Goal: Task Accomplishment & Management: Manage account settings

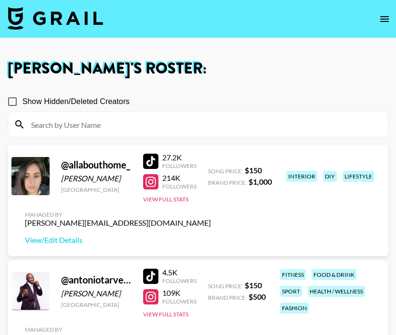
click at [154, 127] on input at bounding box center [203, 124] width 357 height 15
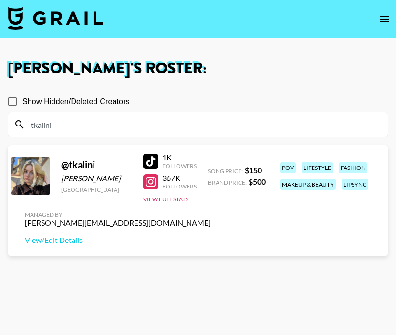
drag, startPoint x: 95, startPoint y: 125, endPoint x: 0, endPoint y: 125, distance: 95.5
click at [0, 125] on div "Ella Makin 's Roster: Show Hidden/Deleted Creators tkalini @ tkalini Tanya Kali…" at bounding box center [198, 202] width 396 height 282
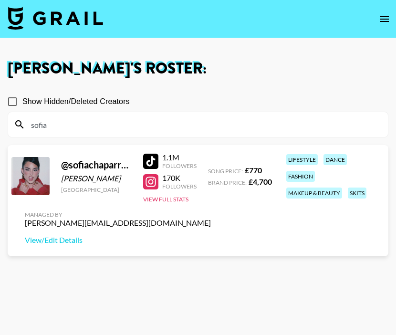
type input "sofia"
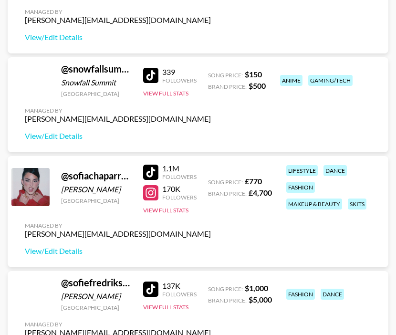
scroll to position [3898, 0]
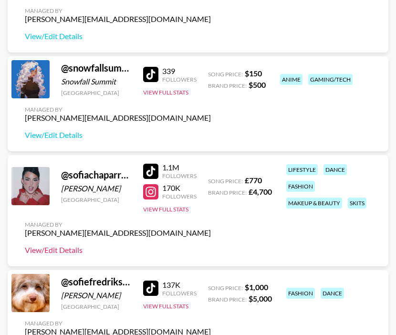
click at [69, 250] on link "View/Edit Details" at bounding box center [118, 250] width 186 height 10
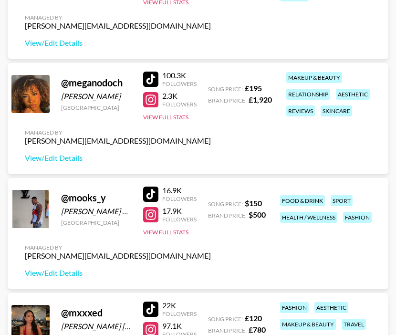
scroll to position [2624, 0]
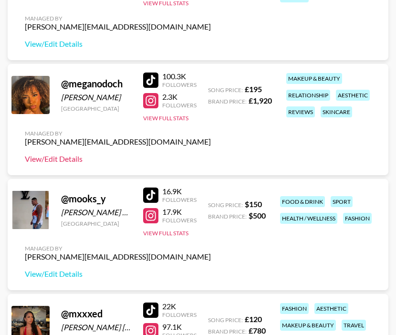
click at [68, 157] on link "View/Edit Details" at bounding box center [118, 159] width 186 height 10
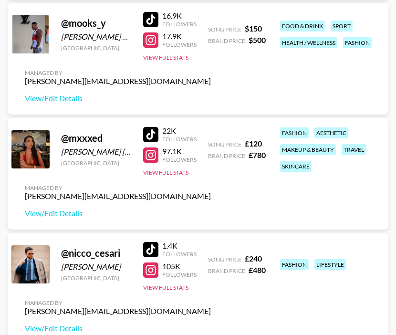
scroll to position [2800, 0]
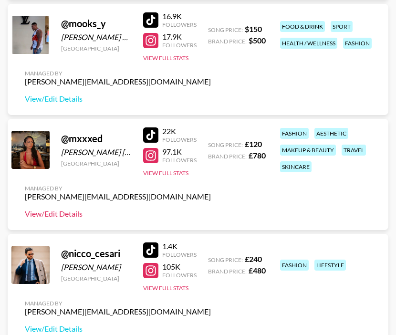
click at [59, 215] on link "View/Edit Details" at bounding box center [118, 214] width 186 height 10
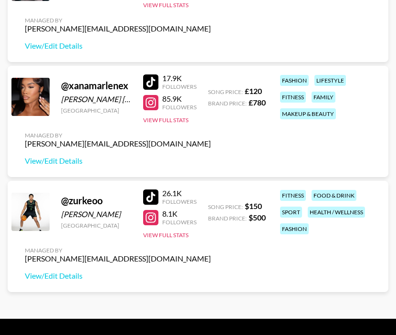
scroll to position [5131, 0]
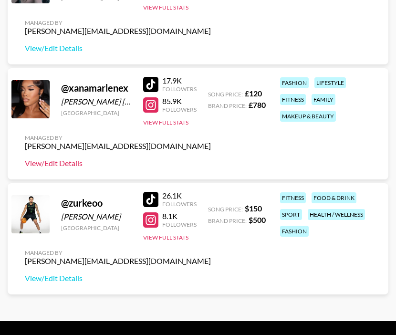
click at [71, 159] on link "View/Edit Details" at bounding box center [118, 163] width 186 height 10
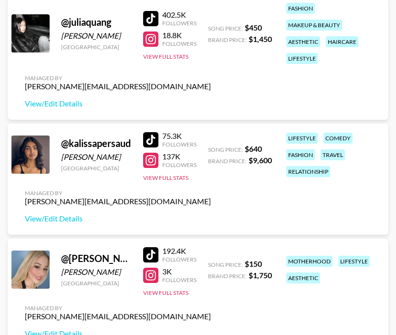
scroll to position [1644, 0]
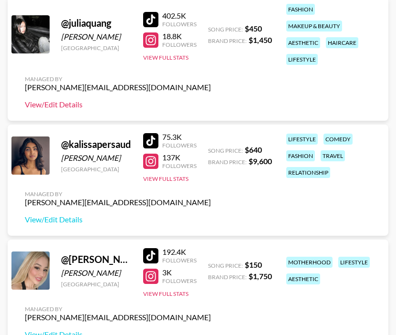
click at [61, 105] on link "View/Edit Details" at bounding box center [118, 105] width 186 height 10
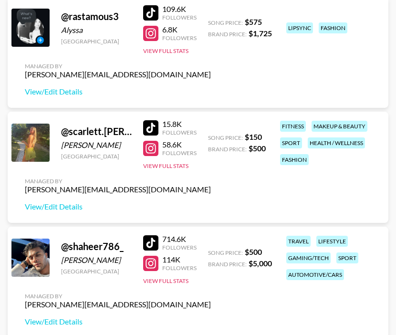
scroll to position [3383, 0]
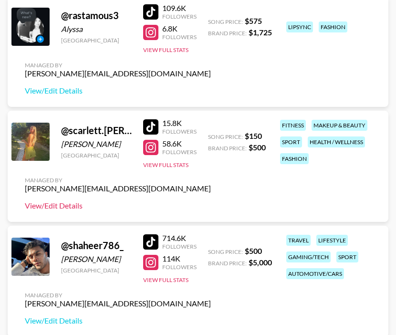
click at [69, 209] on link "View/Edit Details" at bounding box center [118, 206] width 186 height 10
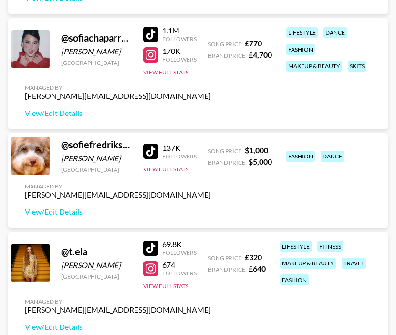
scroll to position [4037, 0]
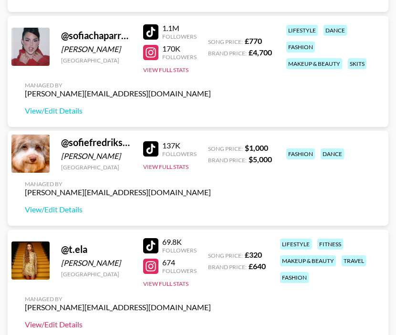
click at [72, 323] on link "View/Edit Details" at bounding box center [118, 325] width 186 height 10
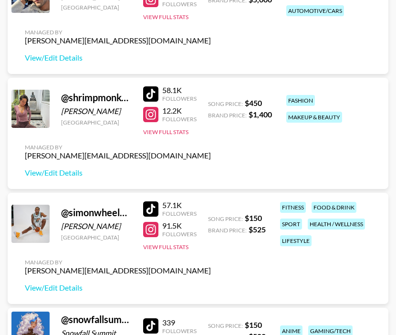
scroll to position [3657, 0]
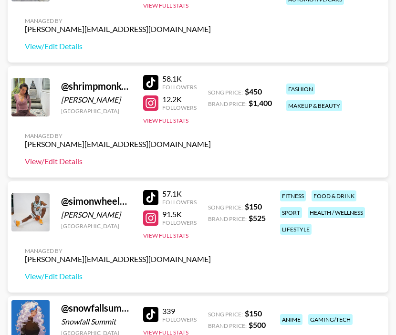
click at [68, 163] on link "View/Edit Details" at bounding box center [118, 162] width 186 height 10
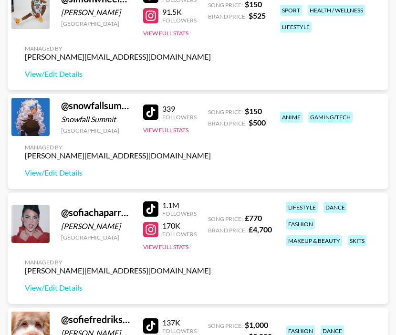
scroll to position [3995, 0]
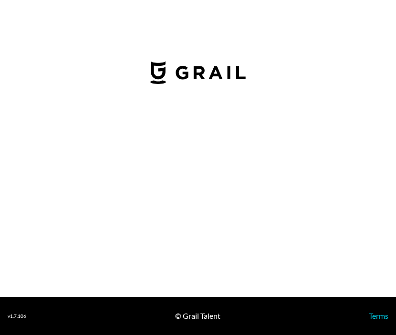
select select "GBP"
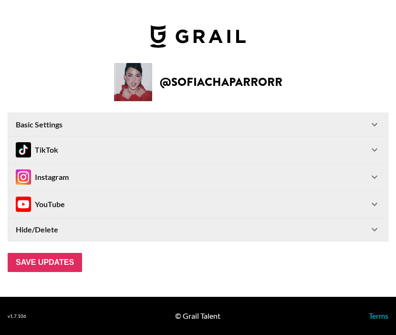
click at [92, 155] on div "TikTok" at bounding box center [192, 149] width 353 height 15
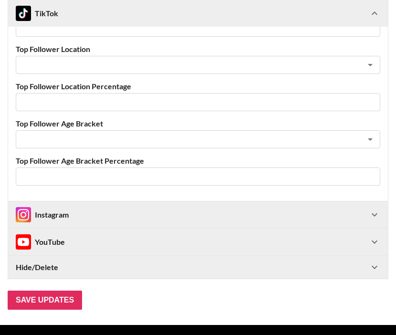
scroll to position [411, 0]
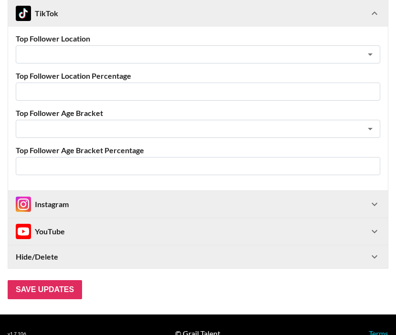
click at [193, 205] on div "Instagram" at bounding box center [192, 204] width 353 height 15
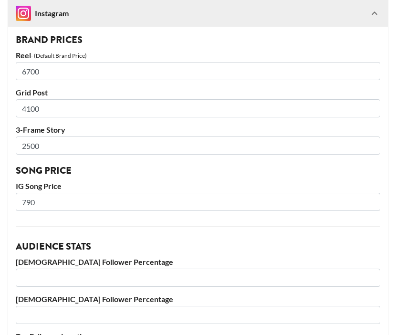
scroll to position [714, 0]
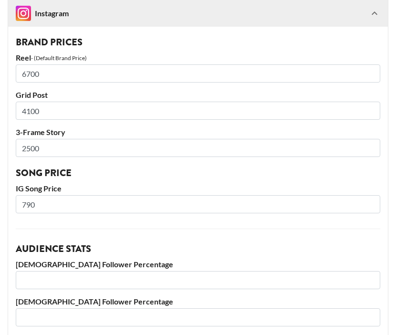
click at [304, 282] on input "number" at bounding box center [198, 280] width 365 height 18
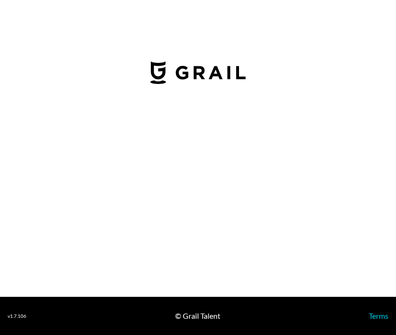
select select "GBP"
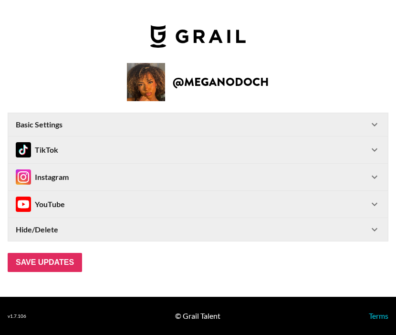
click at [88, 155] on div "TikTok" at bounding box center [192, 149] width 353 height 15
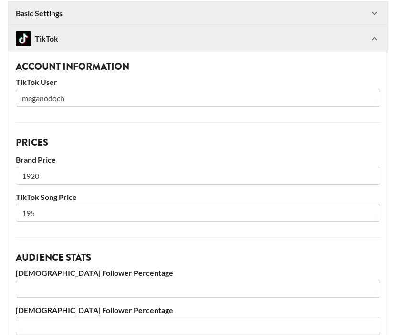
scroll to position [428, 0]
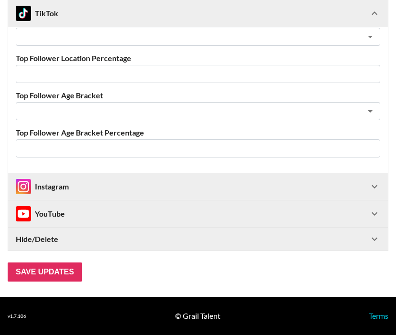
click at [91, 190] on div "Instagram" at bounding box center [192, 186] width 353 height 15
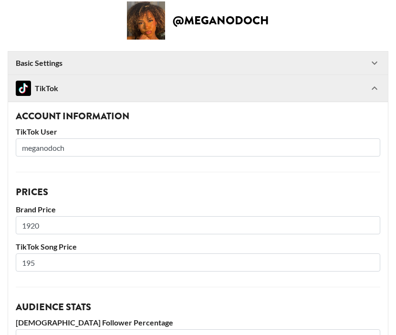
scroll to position [42, 0]
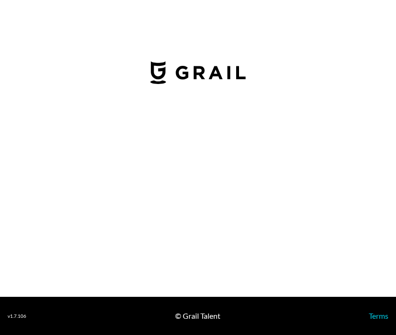
select select "GBP"
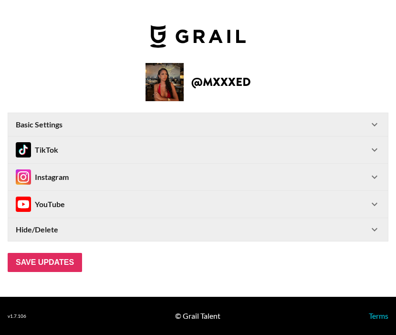
click at [277, 180] on div "Instagram" at bounding box center [192, 176] width 353 height 15
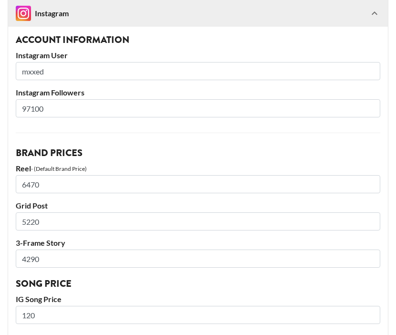
scroll to position [158, 0]
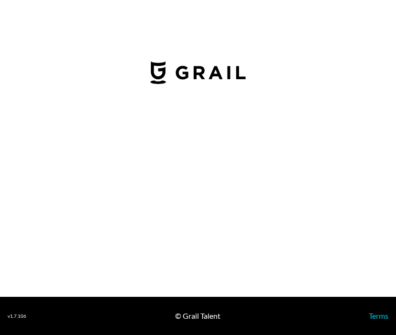
select select "GBP"
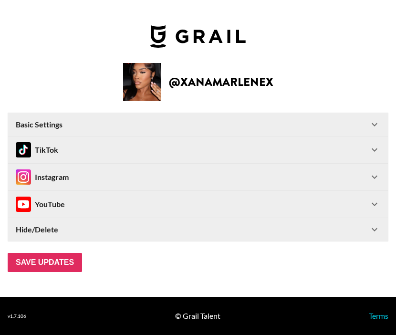
click at [271, 184] on div "Instagram" at bounding box center [192, 176] width 353 height 15
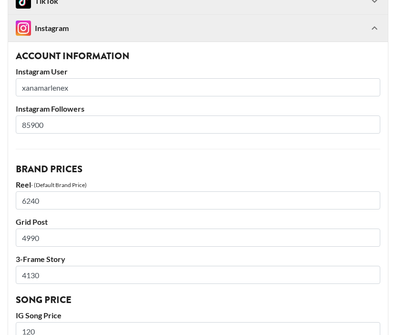
scroll to position [142, 0]
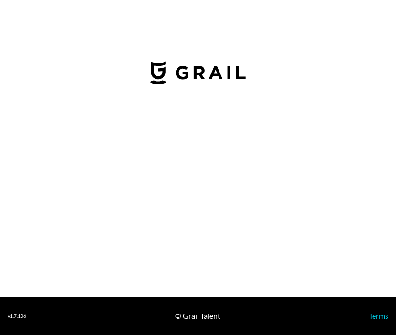
select select "USD"
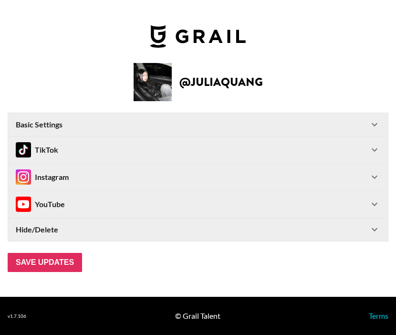
click at [372, 162] on div "TikTok" at bounding box center [198, 150] width 380 height 27
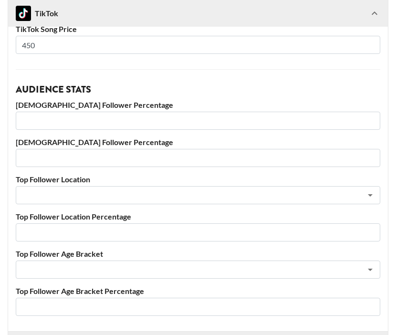
scroll to position [305, 0]
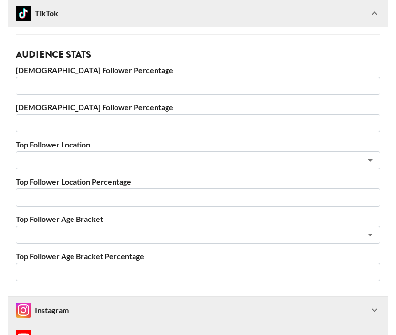
click at [344, 304] on div "Instagram" at bounding box center [192, 310] width 353 height 15
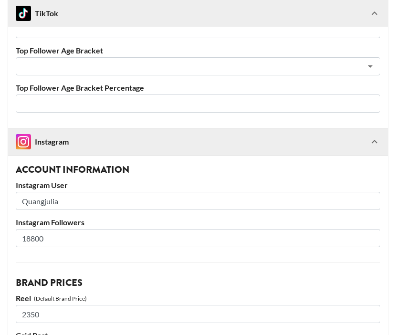
scroll to position [511, 0]
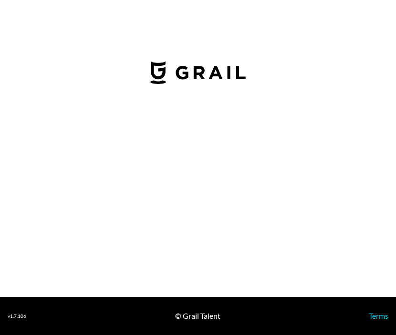
select select "USD"
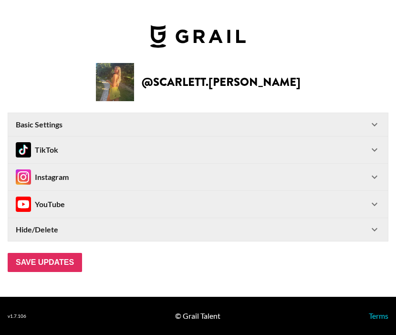
click at [170, 175] on div "Instagram" at bounding box center [192, 176] width 353 height 15
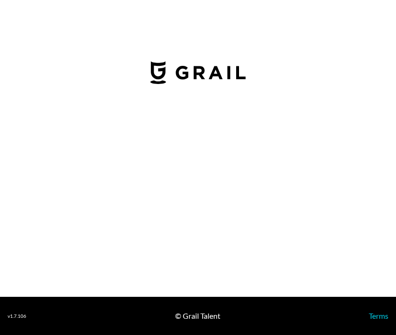
select select "GBP"
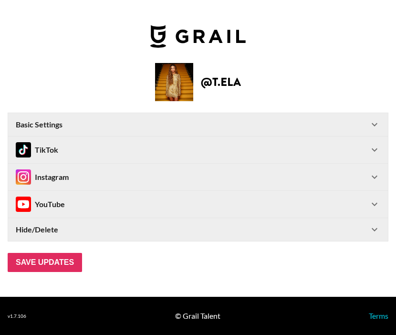
click at [376, 148] on icon at bounding box center [374, 149] width 11 height 11
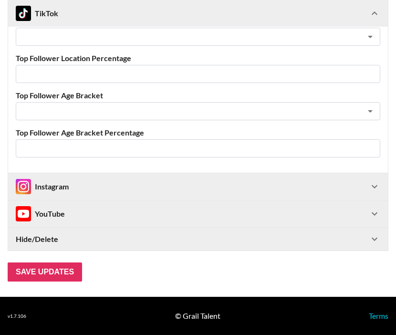
click at [367, 186] on div "Instagram" at bounding box center [192, 186] width 353 height 15
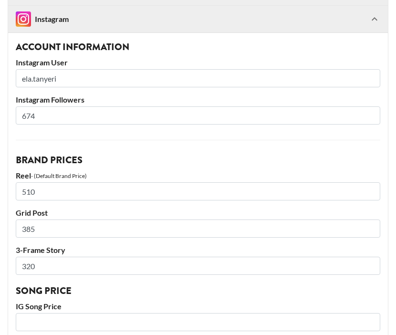
scroll to position [594, 0]
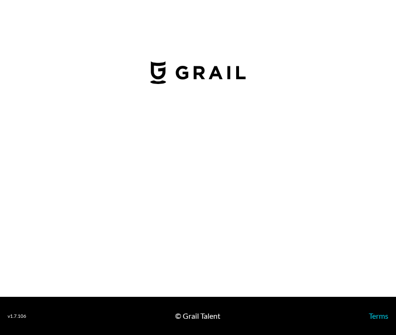
select select "USD"
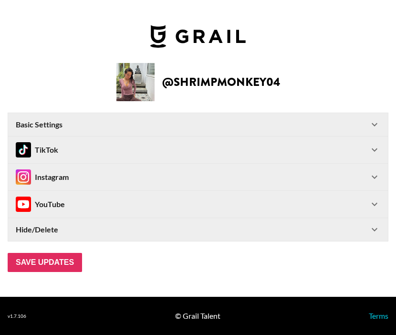
click at [230, 180] on div "Instagram" at bounding box center [192, 176] width 353 height 15
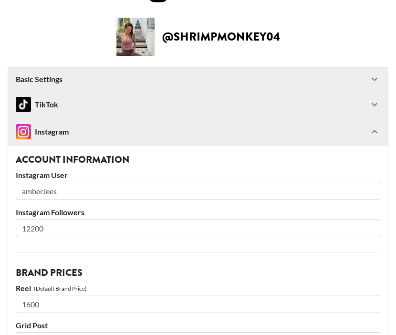
scroll to position [27, 0]
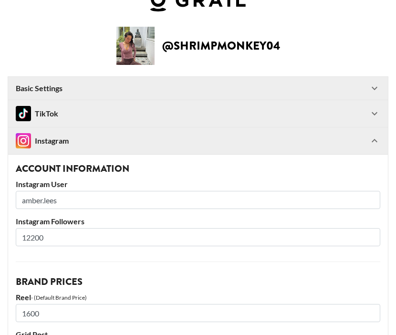
click at [370, 107] on div "TikTok" at bounding box center [198, 113] width 380 height 27
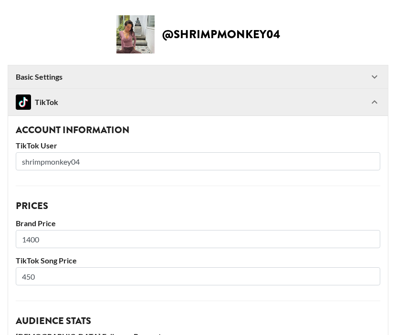
scroll to position [148, 0]
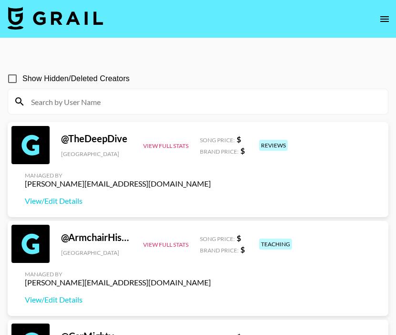
click at [390, 14] on icon "open drawer" at bounding box center [384, 18] width 11 height 11
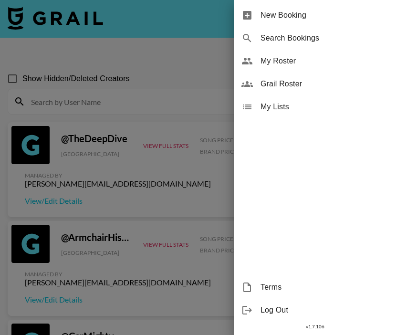
click at [307, 62] on span "My Roster" at bounding box center [325, 60] width 128 height 11
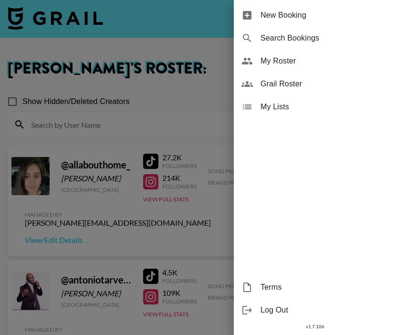
click at [170, 72] on div at bounding box center [198, 167] width 396 height 335
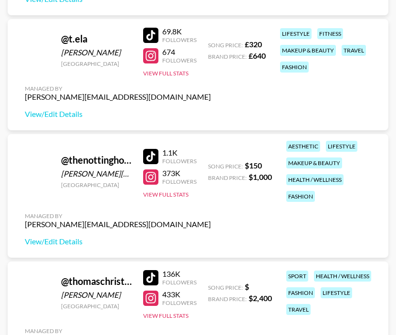
scroll to position [4300, 0]
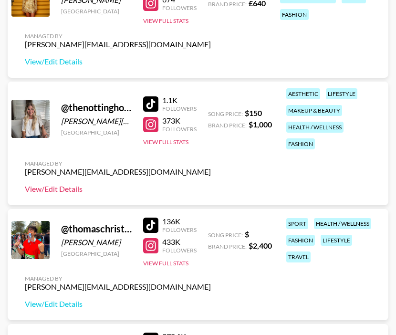
click at [64, 187] on link "View/Edit Details" at bounding box center [118, 189] width 186 height 10
click at [69, 186] on link "View/Edit Details" at bounding box center [118, 189] width 186 height 10
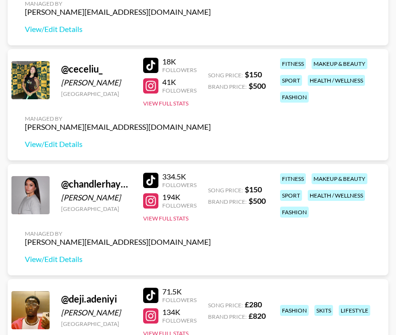
scroll to position [555, 0]
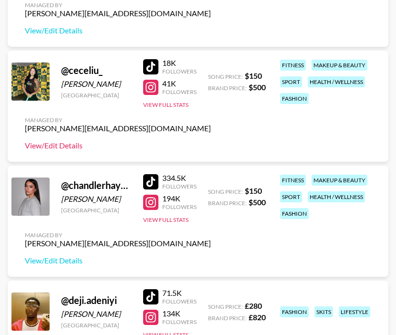
click at [71, 145] on link "View/Edit Details" at bounding box center [118, 146] width 186 height 10
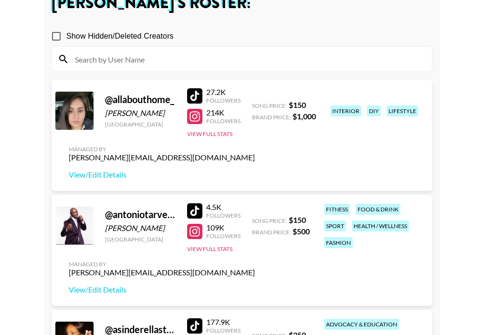
scroll to position [0, 0]
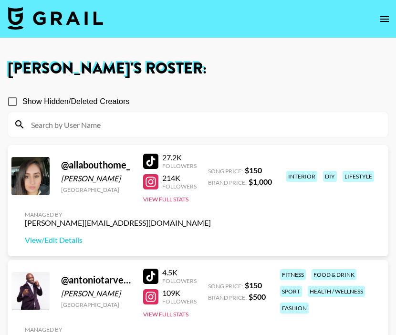
click at [379, 13] on icon "open drawer" at bounding box center [384, 18] width 11 height 11
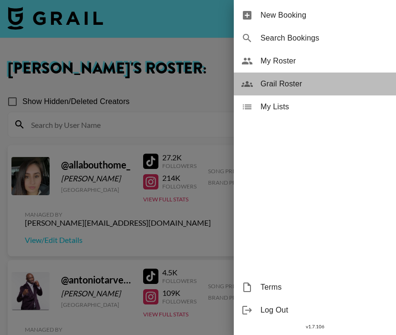
click at [277, 86] on span "Grail Roster" at bounding box center [325, 83] width 128 height 11
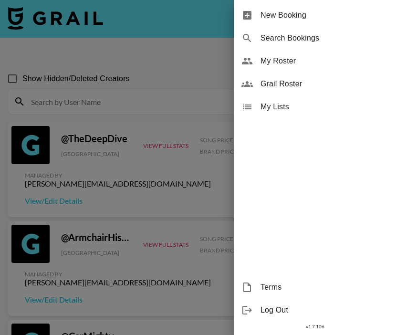
click at [129, 101] on div at bounding box center [198, 167] width 396 height 335
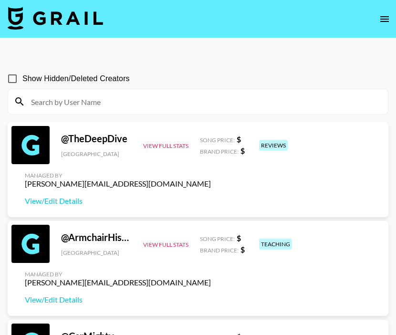
click at [130, 101] on input at bounding box center [203, 101] width 357 height 15
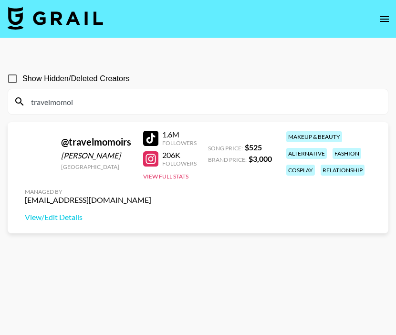
type input "travelmomoi"
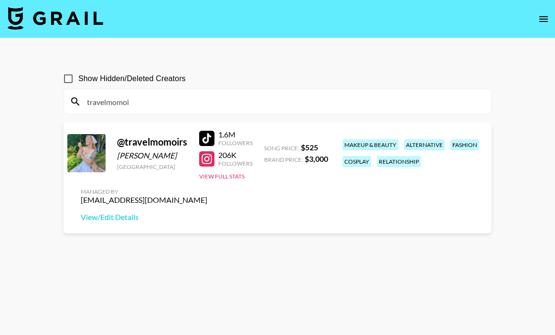
click at [396, 19] on icon "open drawer" at bounding box center [542, 18] width 11 height 11
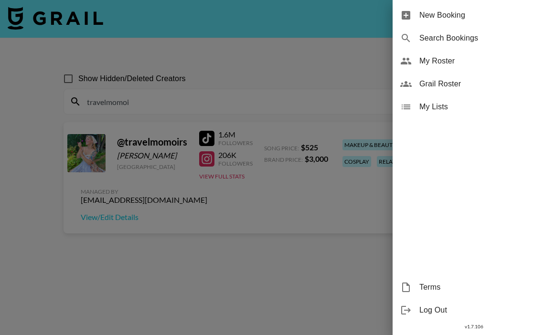
click at [396, 65] on span "My Roster" at bounding box center [483, 60] width 128 height 11
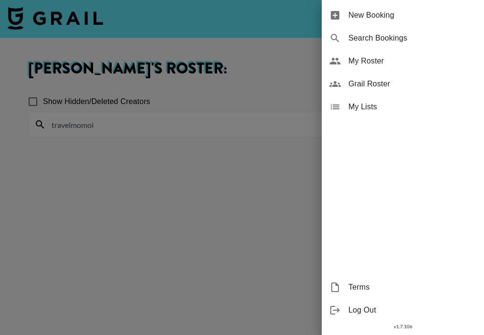
click at [374, 53] on div "My Roster" at bounding box center [403, 61] width 162 height 23
click at [228, 118] on div at bounding box center [242, 167] width 484 height 335
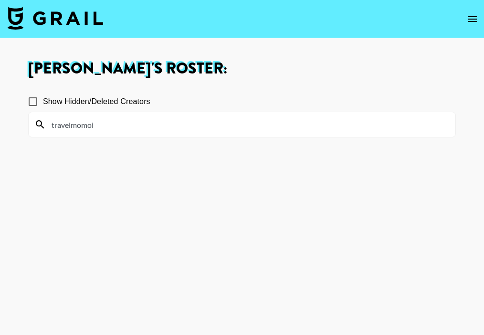
drag, startPoint x: 181, startPoint y: 122, endPoint x: 24, endPoint y: 116, distance: 156.7
click at [24, 116] on div "Ella Makin 's Roster: Show Hidden/Deleted Creators travelmomoi" at bounding box center [242, 202] width 443 height 282
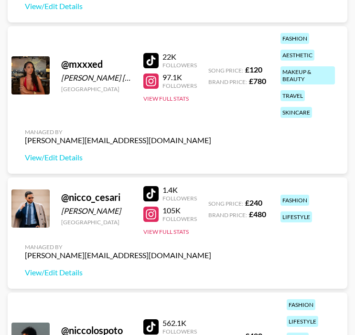
scroll to position [3320, 0]
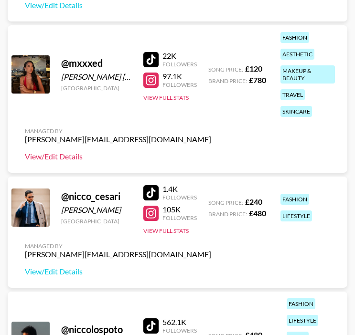
click at [72, 154] on link "View/Edit Details" at bounding box center [118, 157] width 186 height 10
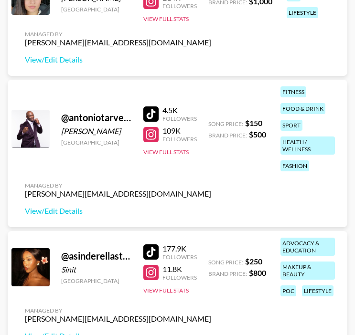
scroll to position [0, 0]
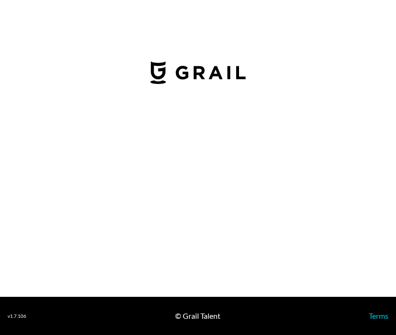
select select "USD"
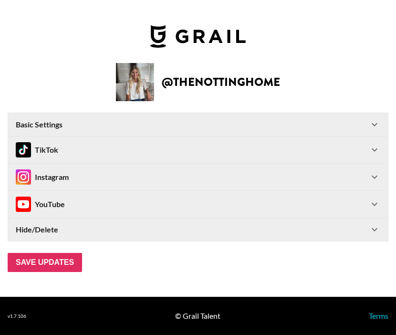
click at [372, 172] on icon at bounding box center [374, 176] width 11 height 11
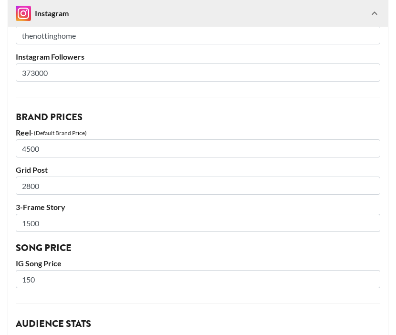
scroll to position [192, 0]
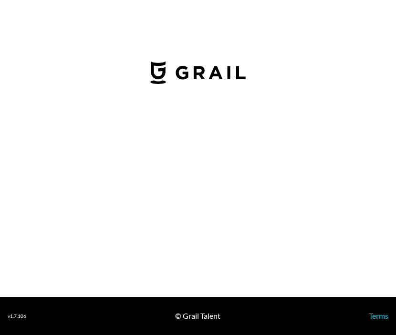
select select "USD"
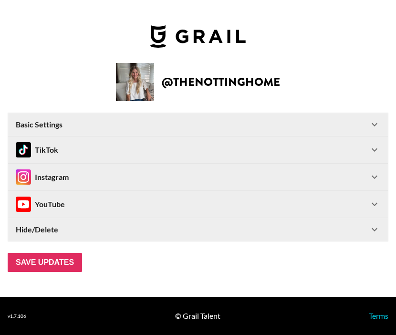
click at [369, 175] on icon at bounding box center [374, 176] width 11 height 11
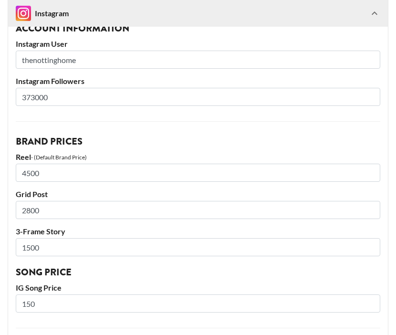
scroll to position [169, 0]
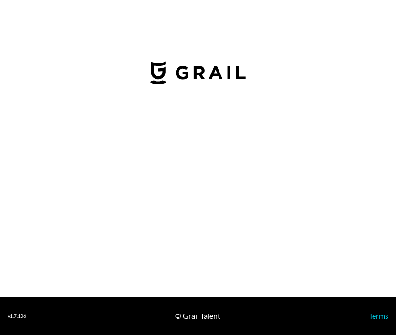
select select "USD"
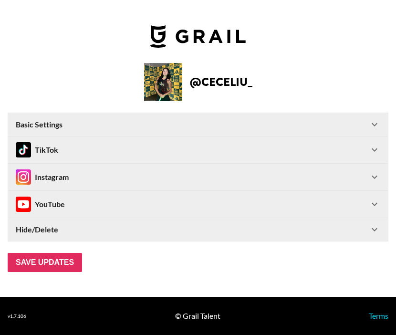
click at [378, 175] on icon at bounding box center [374, 176] width 11 height 11
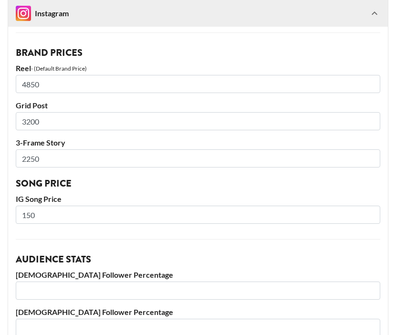
scroll to position [266, 0]
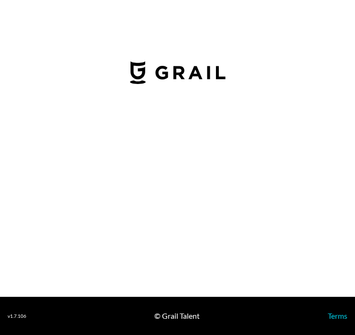
select select "GBP"
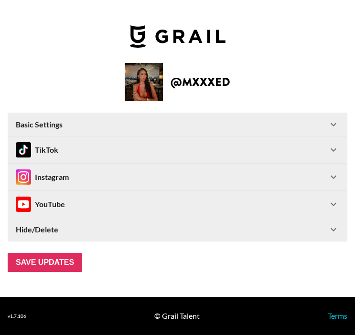
click at [205, 180] on div "Instagram" at bounding box center [172, 176] width 312 height 15
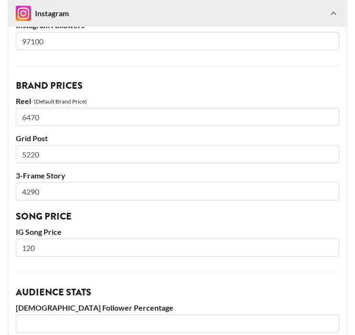
scroll to position [206, 0]
